Goal: Task Accomplishment & Management: Complete application form

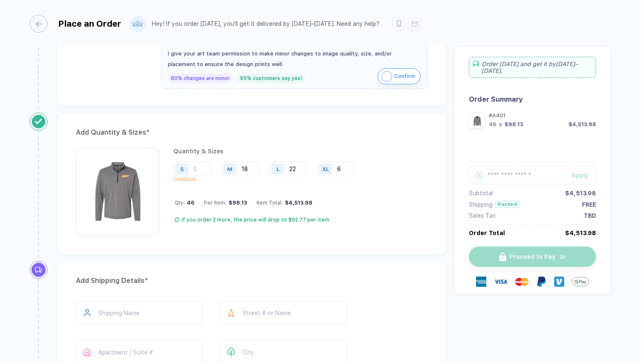
scroll to position [378, 0]
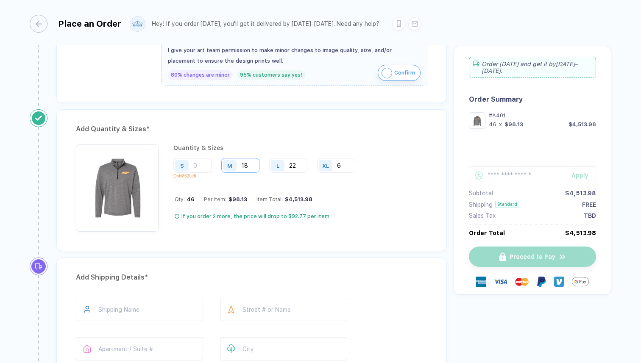
click at [252, 168] on input "18" at bounding box center [240, 165] width 38 height 15
type input "1"
click at [300, 167] on input "22" at bounding box center [288, 165] width 38 height 15
type input "2"
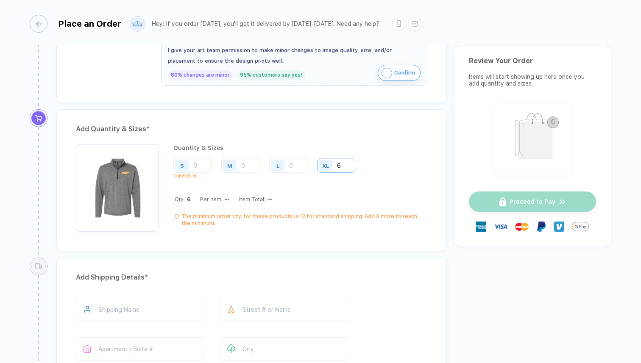
click at [347, 169] on input "6" at bounding box center [336, 165] width 38 height 15
click at [253, 164] on input "number" at bounding box center [240, 165] width 38 height 15
type input "5"
click at [292, 162] on input "number" at bounding box center [288, 165] width 38 height 15
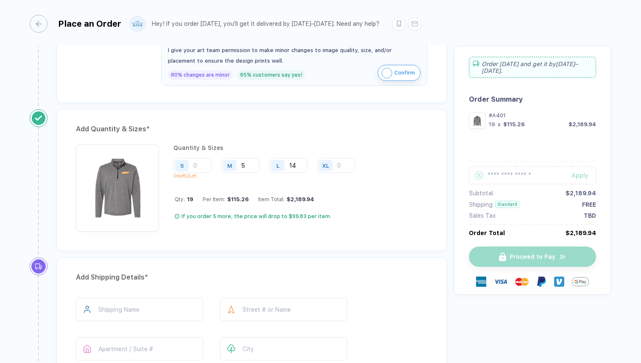
type input "14"
click at [348, 164] on input "number" at bounding box center [336, 165] width 38 height 15
type input "2"
click at [342, 210] on div "Quantity & Sizes S Only 852 Left M 5 L 14 XL 2 Qty: 21 Per Item: $114.21 Item T…" at bounding box center [267, 188] width 188 height 87
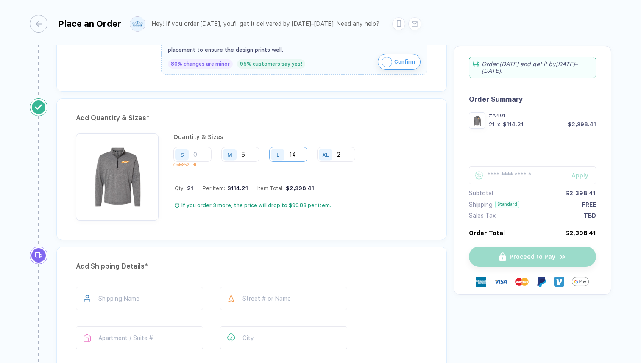
click at [297, 155] on input "14" at bounding box center [288, 154] width 38 height 15
type input "17"
click at [365, 197] on div "Quantity & Sizes S Only 852 Left M 5 L 17 XL 2 Qty: 24 Per Item: $102.62 Item T…" at bounding box center [251, 177] width 351 height 87
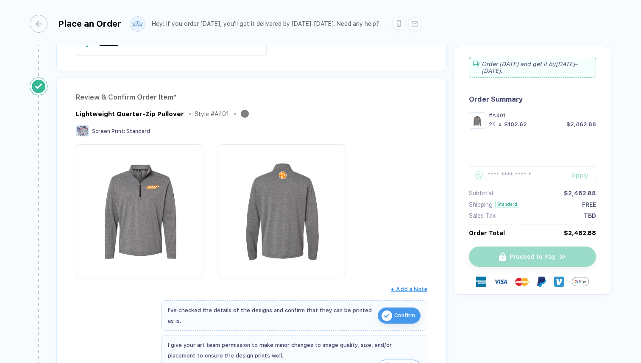
scroll to position [0, 0]
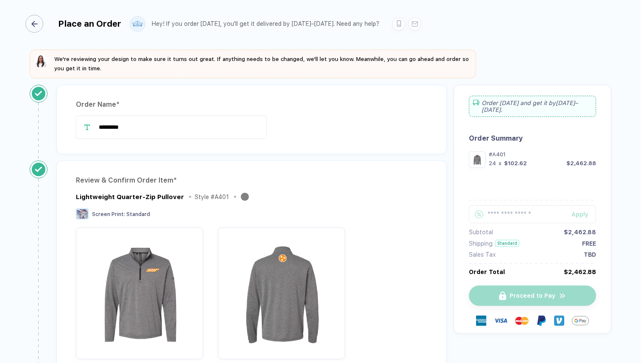
click at [34, 23] on icon "button" at bounding box center [34, 24] width 6 height 6
